Goal: Entertainment & Leisure: Consume media (video, audio)

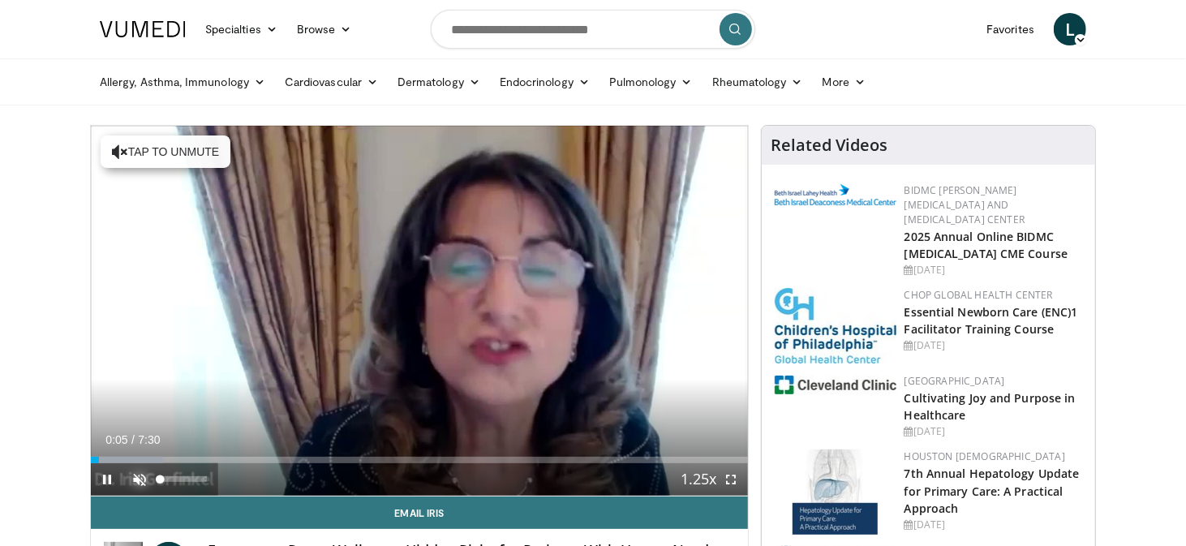
click at [136, 478] on span "Video Player" at bounding box center [139, 479] width 32 height 32
click at [101, 476] on span "Video Player" at bounding box center [107, 479] width 32 height 32
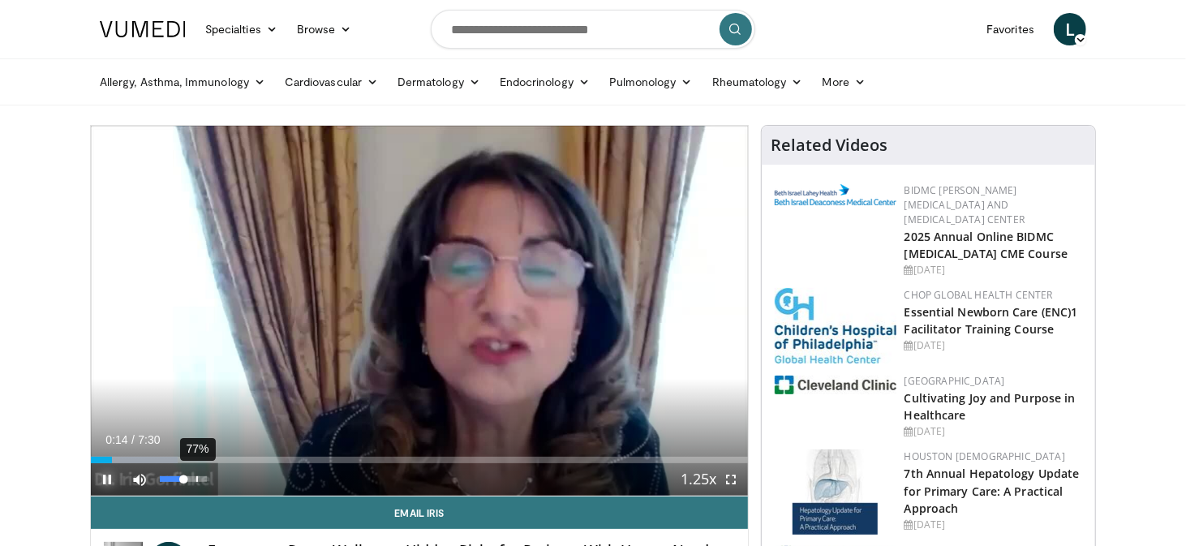
click at [196, 480] on div "77%" at bounding box center [183, 479] width 46 height 6
